Goal: Task Accomplishment & Management: Complete application form

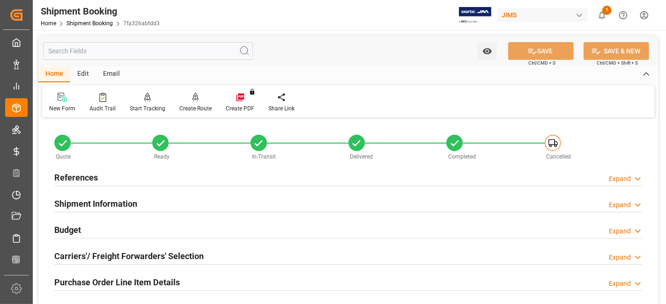
scroll to position [312, 0]
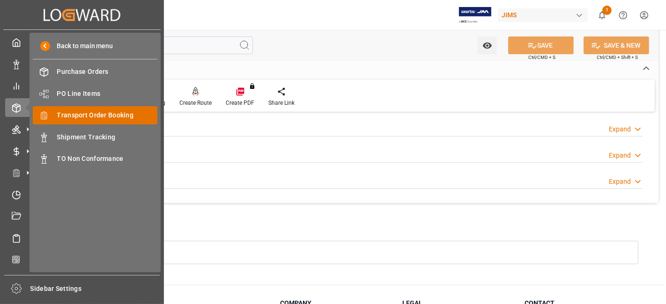
click at [88, 117] on span "Transport Order Booking" at bounding box center [107, 116] width 101 height 10
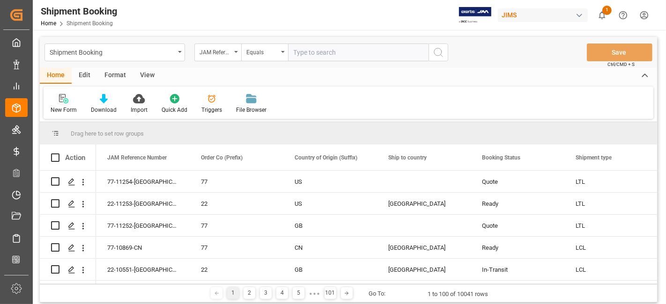
click at [61, 99] on icon at bounding box center [62, 98] width 7 height 8
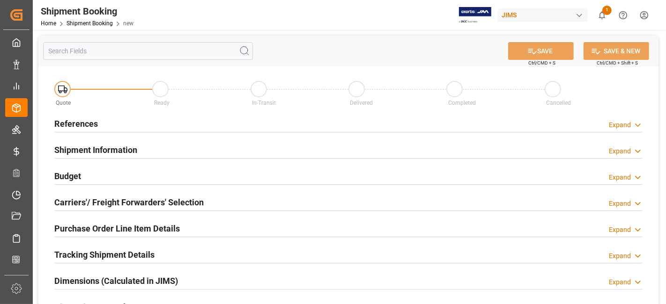
click at [105, 123] on div "References Expand" at bounding box center [348, 123] width 588 height 18
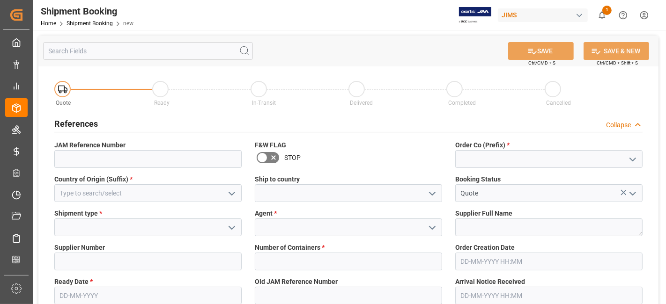
click at [631, 162] on icon "open menu" at bounding box center [632, 159] width 11 height 11
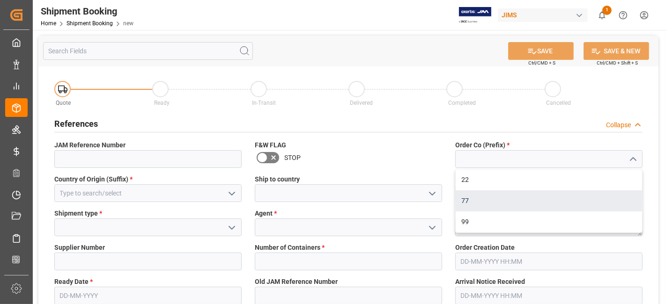
click at [501, 203] on div "77" at bounding box center [549, 201] width 186 height 21
type input "77"
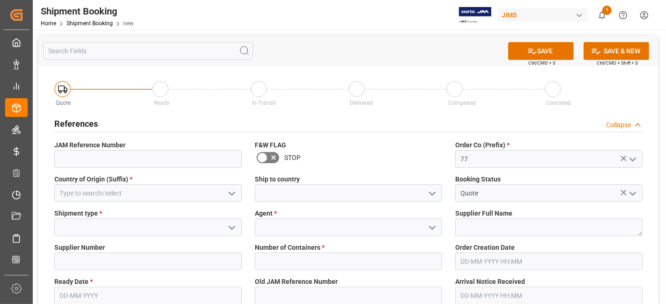
click at [229, 193] on icon "open menu" at bounding box center [231, 193] width 11 height 11
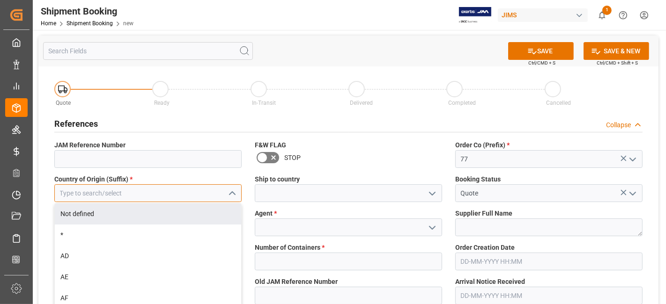
click at [105, 190] on input at bounding box center [147, 193] width 187 height 18
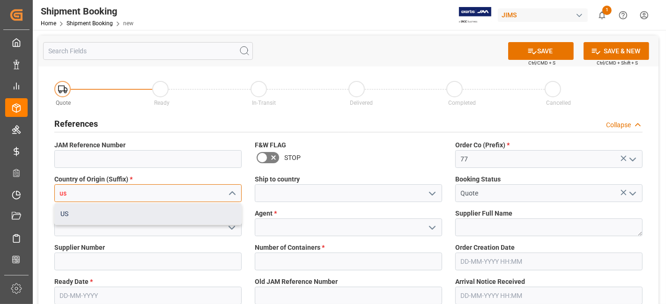
click at [108, 214] on div "US" at bounding box center [148, 214] width 186 height 21
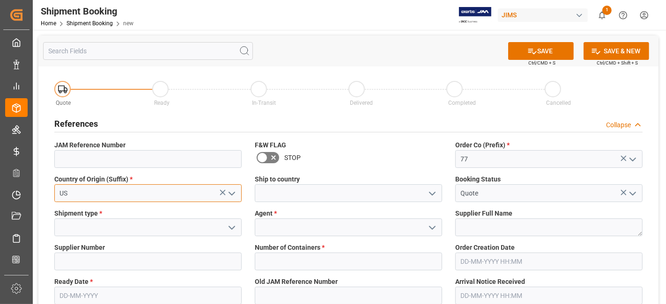
type input "US"
click at [433, 192] on icon "open menu" at bounding box center [432, 193] width 11 height 11
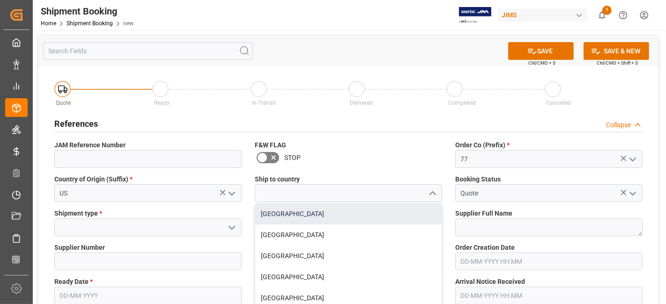
click at [420, 208] on div "[GEOGRAPHIC_DATA]" at bounding box center [348, 214] width 186 height 21
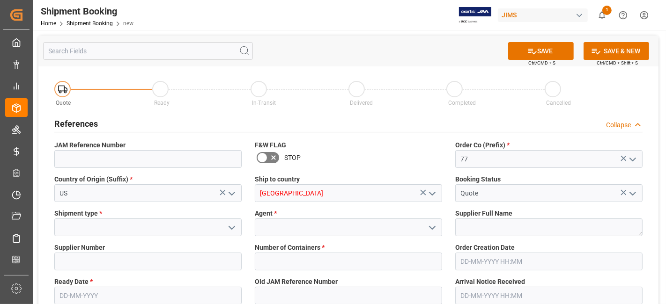
type input "[GEOGRAPHIC_DATA]"
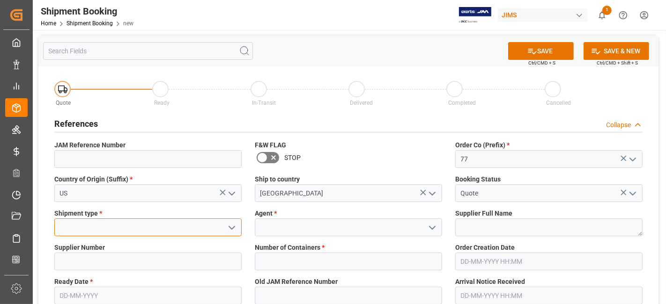
click at [138, 230] on input at bounding box center [147, 228] width 187 height 18
click at [230, 233] on button "open menu" at bounding box center [231, 228] width 14 height 15
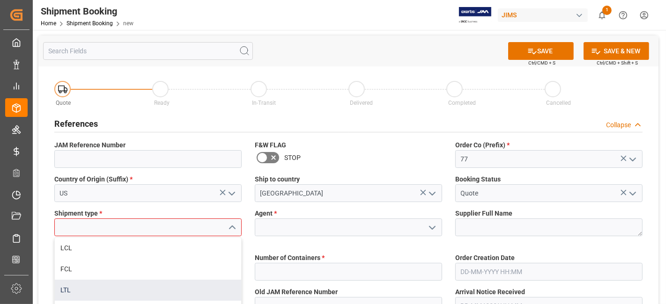
click at [172, 288] on div "LTL" at bounding box center [148, 290] width 186 height 21
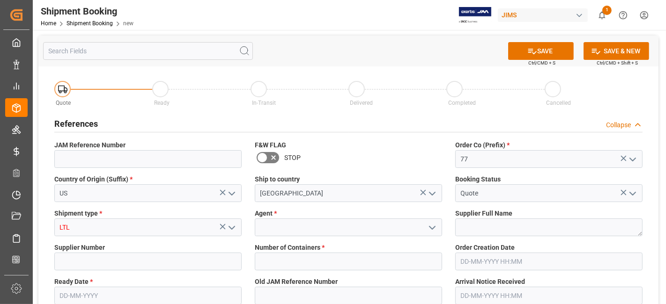
type input "LTL"
click at [323, 220] on input at bounding box center [348, 228] width 187 height 18
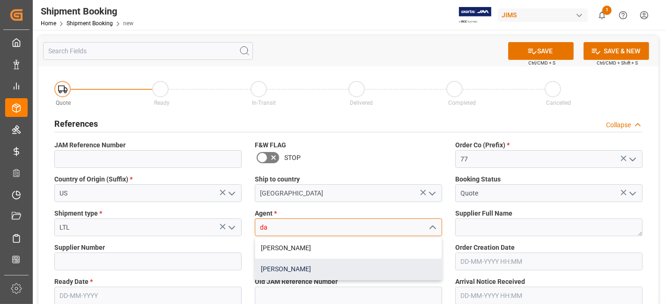
click at [317, 268] on div "[PERSON_NAME]" at bounding box center [348, 269] width 186 height 21
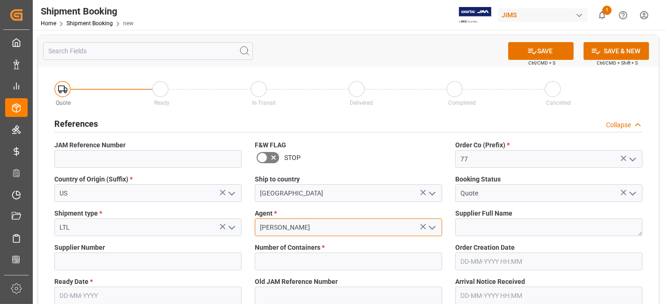
type input "[PERSON_NAME]"
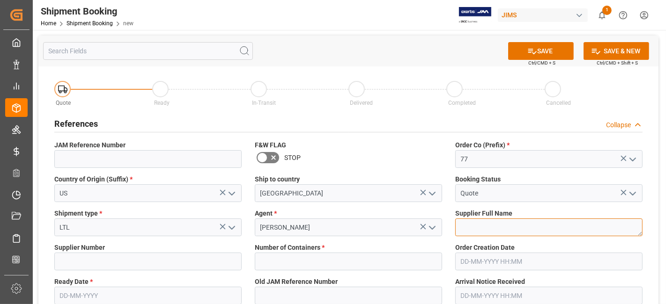
click at [479, 227] on textarea at bounding box center [548, 228] width 187 height 18
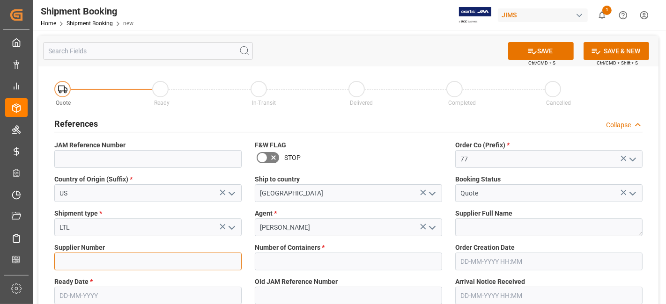
click at [123, 264] on input at bounding box center [147, 262] width 187 height 18
paste input "234299"
type input "234299"
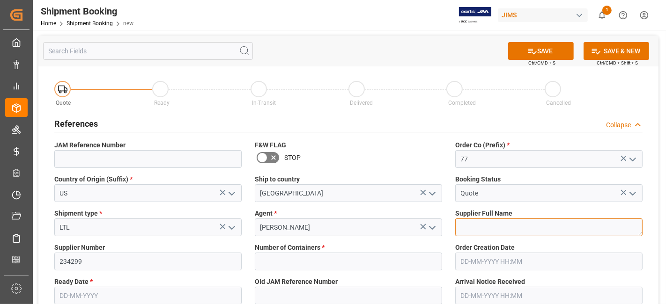
drag, startPoint x: 477, startPoint y: 229, endPoint x: 457, endPoint y: 224, distance: 20.3
click at [477, 229] on textarea at bounding box center [548, 228] width 187 height 18
paste textarea "Chauvet ([GEOGRAPHIC_DATA]) Vendor"
drag, startPoint x: 556, startPoint y: 228, endPoint x: 522, endPoint y: 228, distance: 34.2
click at [522, 228] on textarea "Chauvet ([GEOGRAPHIC_DATA]) Vendor" at bounding box center [548, 228] width 187 height 18
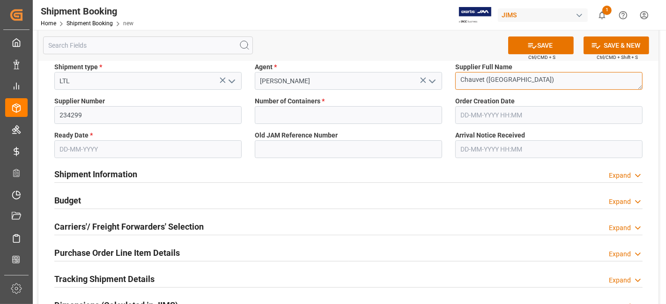
scroll to position [156, 0]
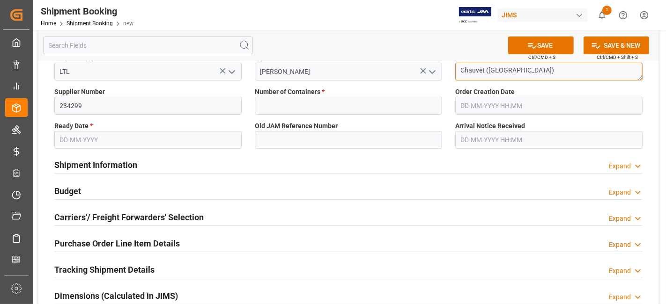
type textarea "Chauvet ([GEOGRAPHIC_DATA])"
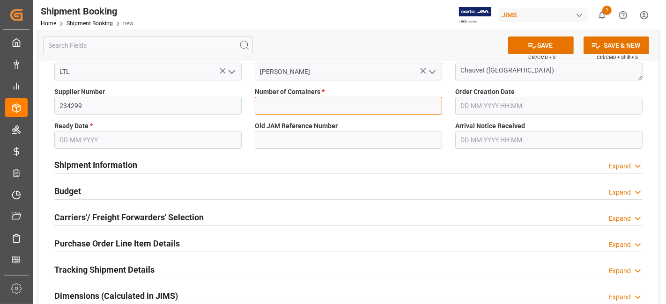
click at [390, 109] on input "text" at bounding box center [348, 106] width 187 height 18
type input "0"
click at [124, 129] on label "Ready Date *" at bounding box center [147, 126] width 187 height 10
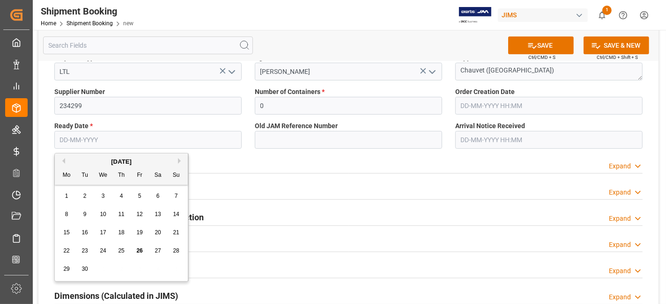
click at [90, 140] on input "text" at bounding box center [147, 140] width 187 height 18
click at [84, 162] on div "[DATE]" at bounding box center [121, 161] width 133 height 9
click at [161, 255] on div "27" at bounding box center [158, 251] width 12 height 11
type input "[DATE]"
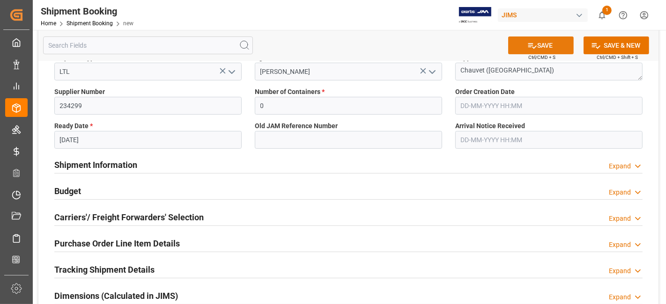
click at [525, 44] on button "SAVE" at bounding box center [541, 46] width 66 height 18
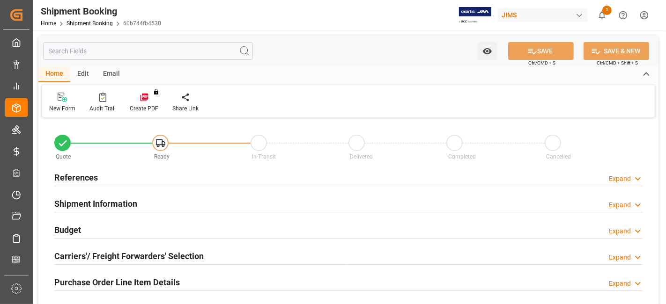
type input "0"
type input "[DATE]"
click at [118, 176] on div "References Expand" at bounding box center [348, 177] width 588 height 18
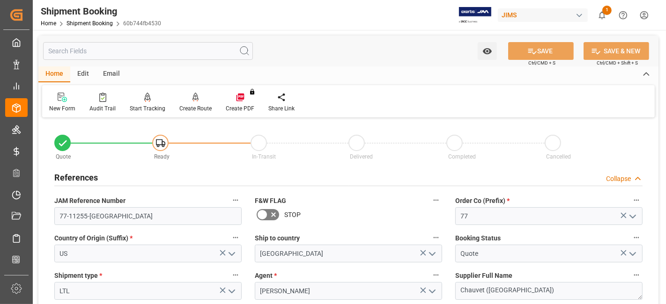
click at [118, 176] on div "References Collapse" at bounding box center [348, 177] width 588 height 18
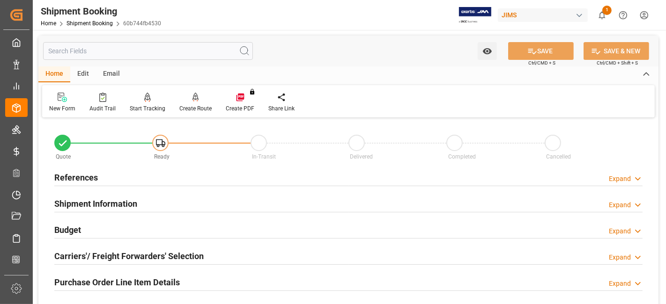
click at [118, 176] on div "References Expand" at bounding box center [348, 177] width 588 height 18
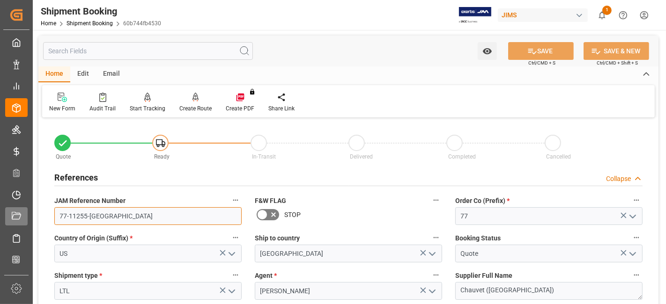
drag, startPoint x: 110, startPoint y: 217, endPoint x: 15, endPoint y: 215, distance: 94.6
click at [21, 215] on div "Created by potrace 1.15, written by Peter Selinger 2001-2017 Created by potrace…" at bounding box center [333, 152] width 666 height 304
